Goal: Use online tool/utility: Utilize a website feature to perform a specific function

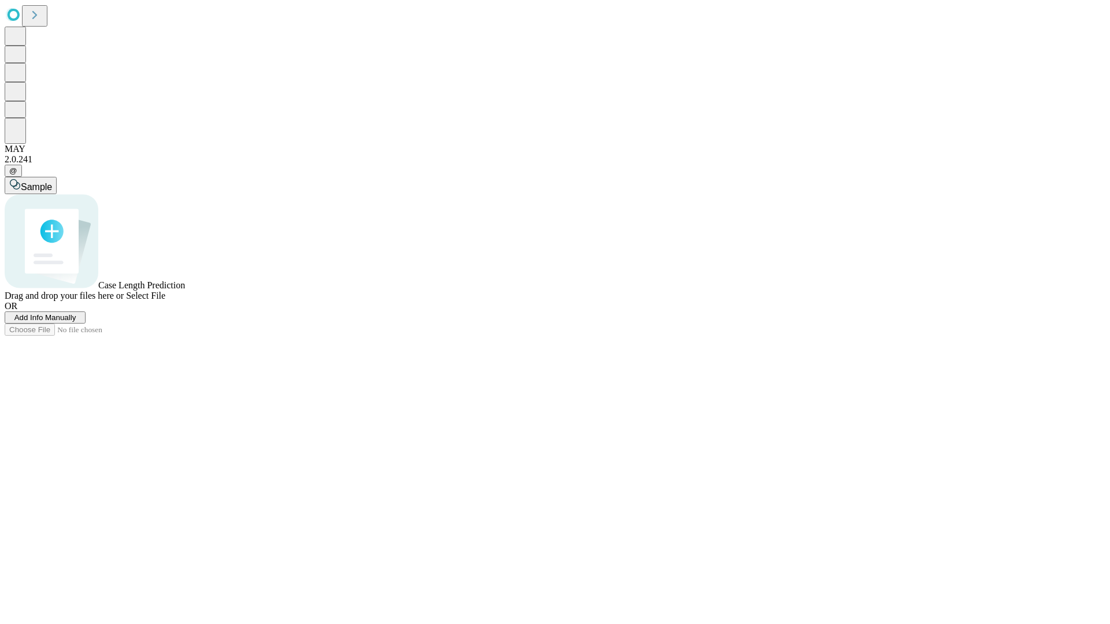
click at [165, 301] on span "Select File" at bounding box center [145, 296] width 39 height 10
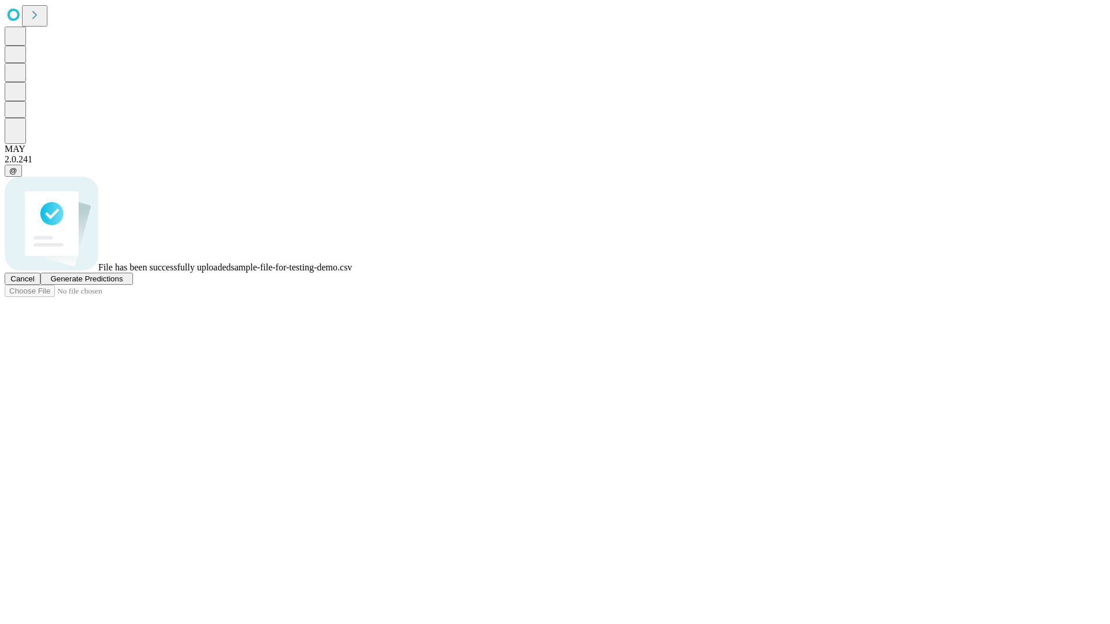
click at [123, 283] on span "Generate Predictions" at bounding box center [86, 279] width 72 height 9
